Goal: Subscribe to service/newsletter

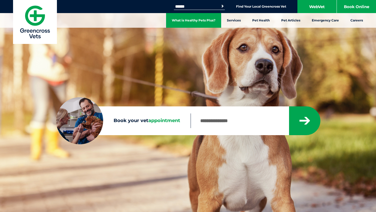
click at [181, 15] on link "What is Healthy Pets Plus?" at bounding box center [193, 20] width 55 height 15
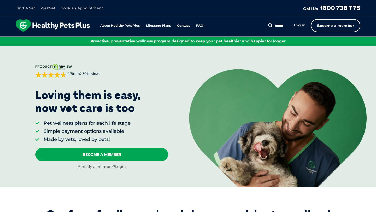
click at [338, 26] on link "Become a member" at bounding box center [336, 25] width 50 height 13
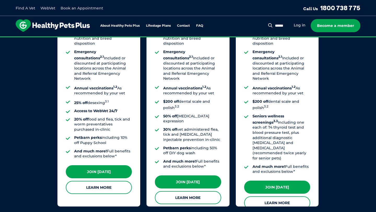
scroll to position [442, 0]
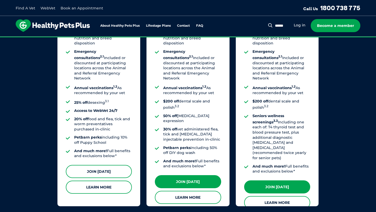
click at [112, 167] on link "Join Today" at bounding box center [99, 171] width 66 height 13
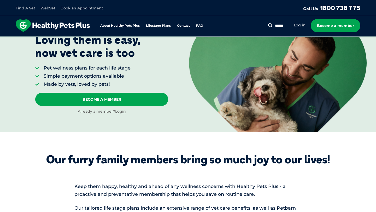
scroll to position [56, 0]
